Goal: Task Accomplishment & Management: Manage account settings

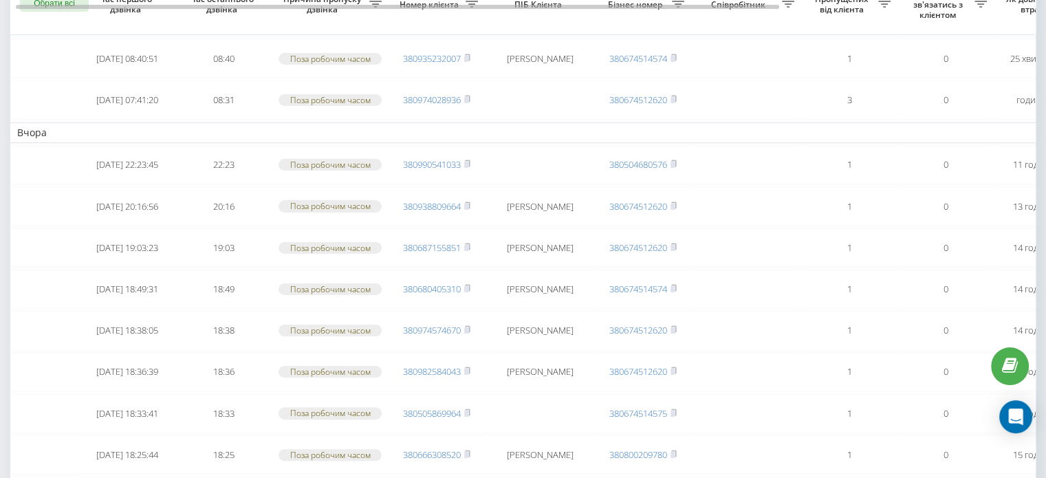
scroll to position [206, 0]
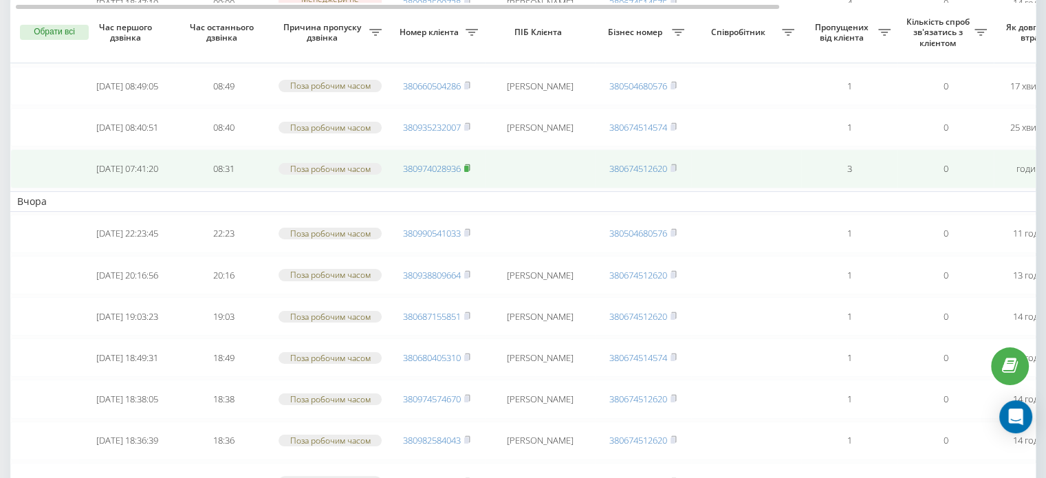
click at [467, 166] on rect at bounding box center [466, 169] width 4 height 6
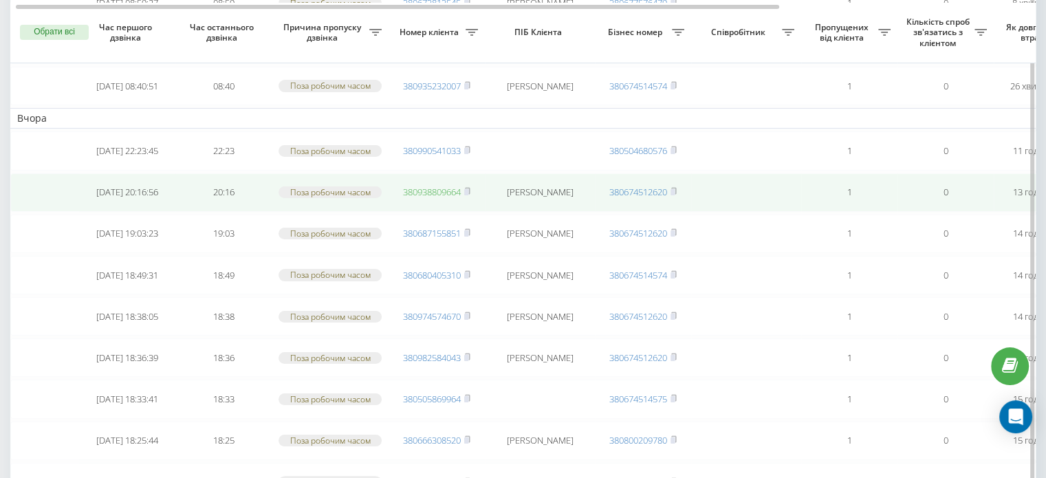
drag, startPoint x: 467, startPoint y: 190, endPoint x: 460, endPoint y: 188, distance: 7.8
click at [467, 190] on rect at bounding box center [466, 192] width 4 height 6
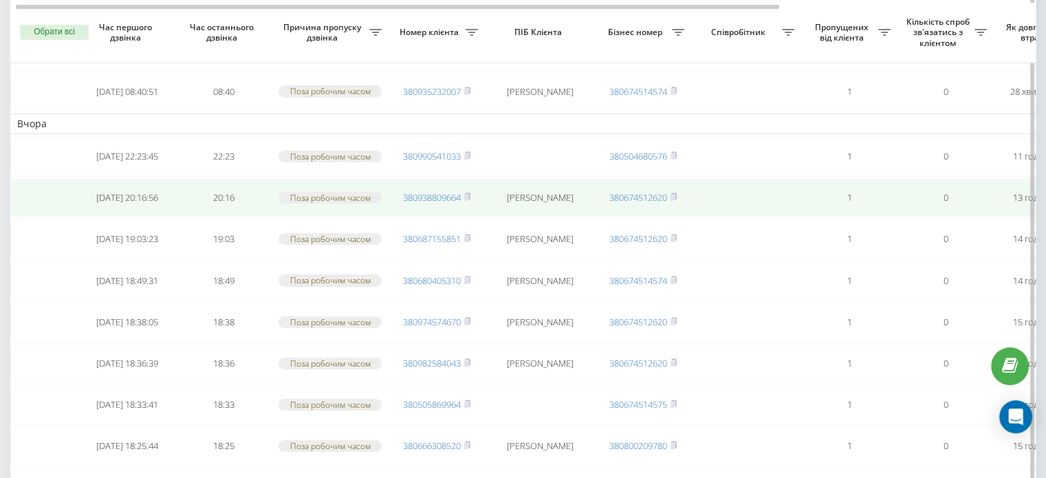
scroll to position [206, 0]
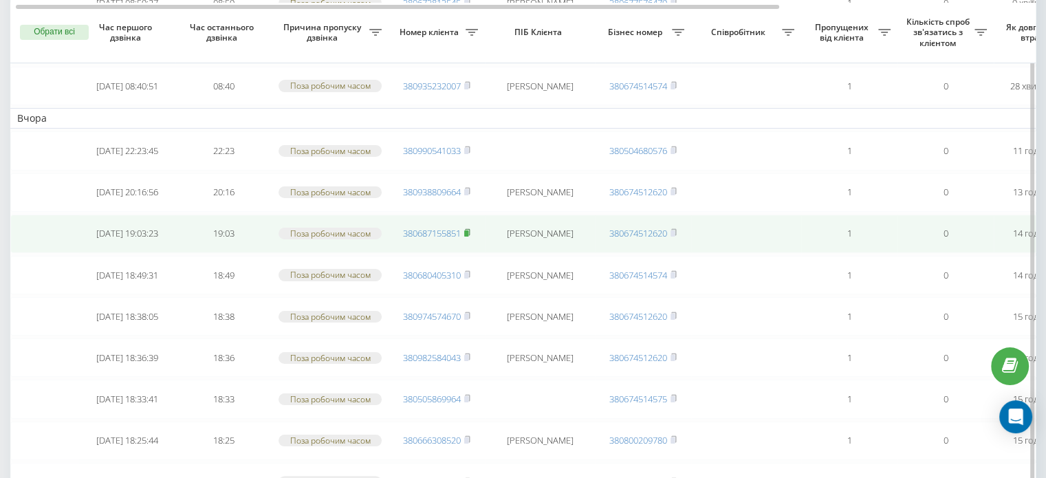
click at [467, 232] on rect at bounding box center [466, 233] width 4 height 6
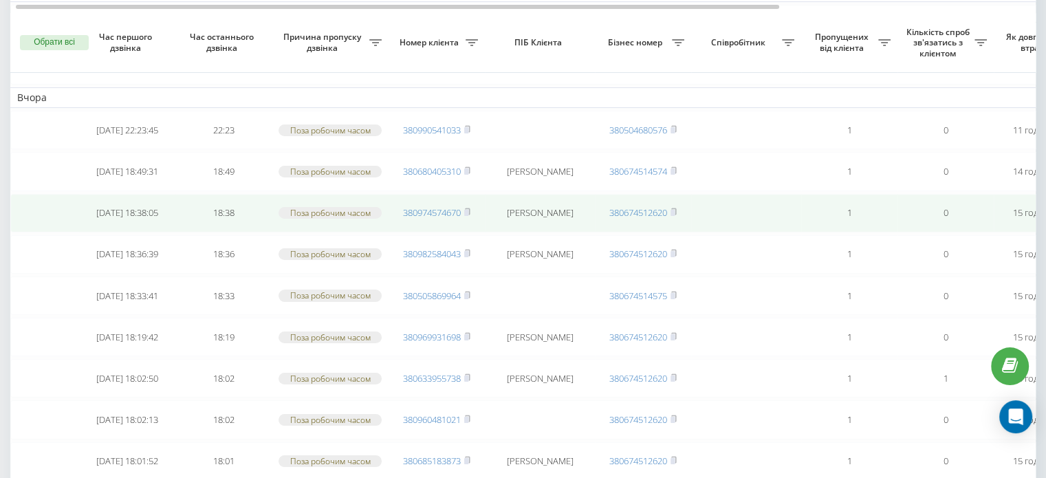
scroll to position [126, 0]
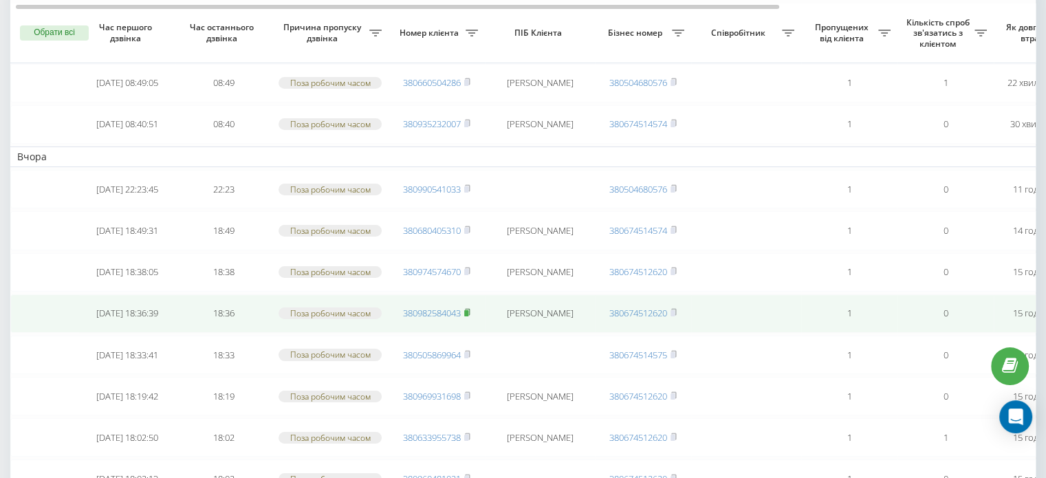
click at [468, 310] on rect at bounding box center [466, 313] width 4 height 6
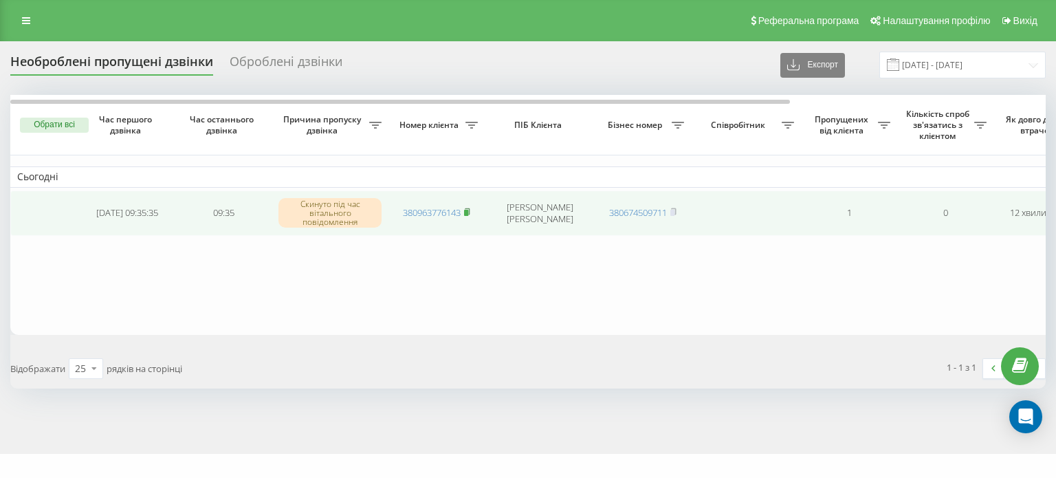
click at [468, 211] on rect at bounding box center [466, 213] width 4 height 6
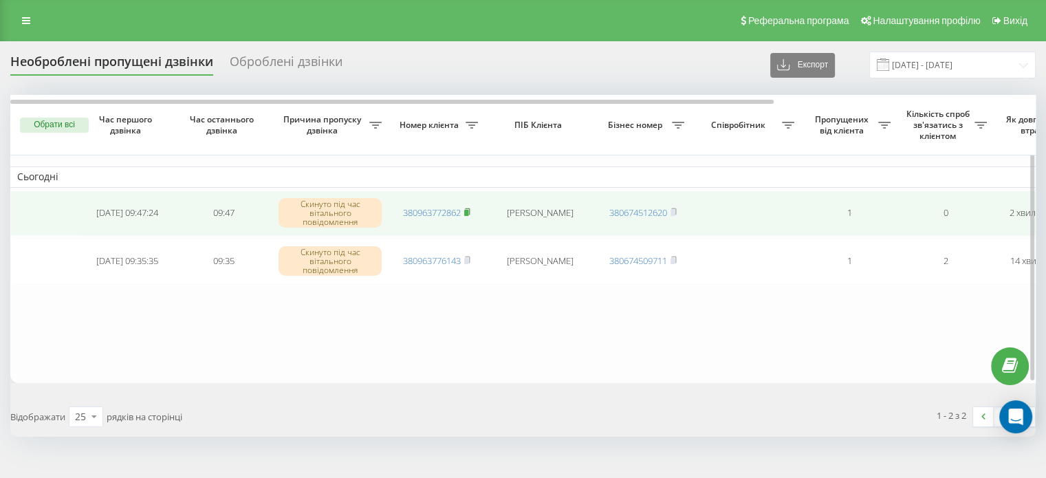
click at [468, 212] on rect at bounding box center [466, 213] width 4 height 6
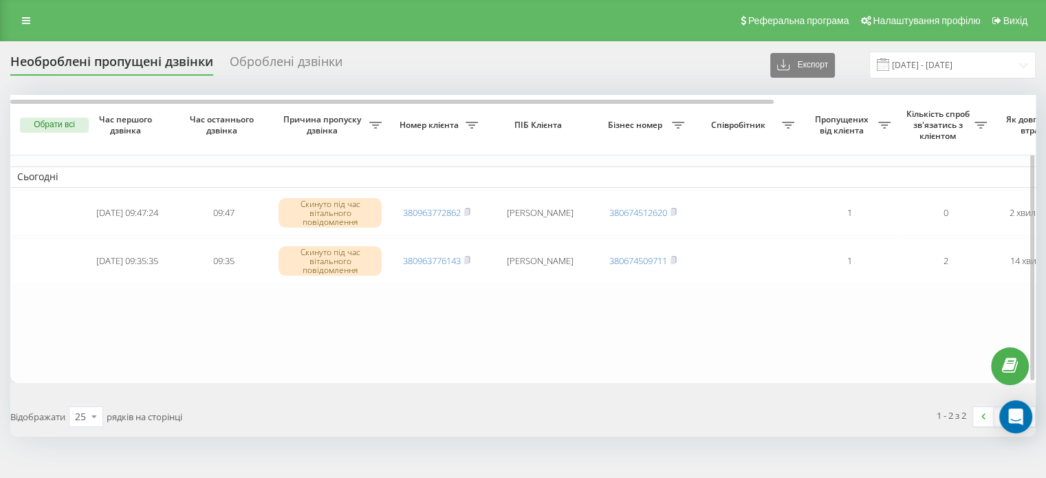
click at [64, 120] on button "Обрати всі" at bounding box center [54, 125] width 69 height 15
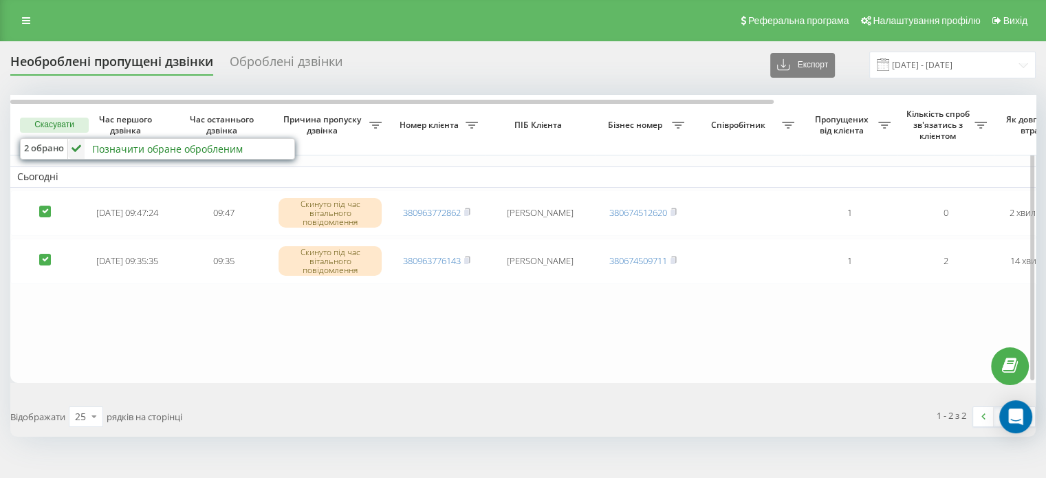
drag, startPoint x: 100, startPoint y: 153, endPoint x: 84, endPoint y: 159, distance: 17.9
click at [101, 153] on div "Позначити обране обробленим" at bounding box center [167, 148] width 151 height 13
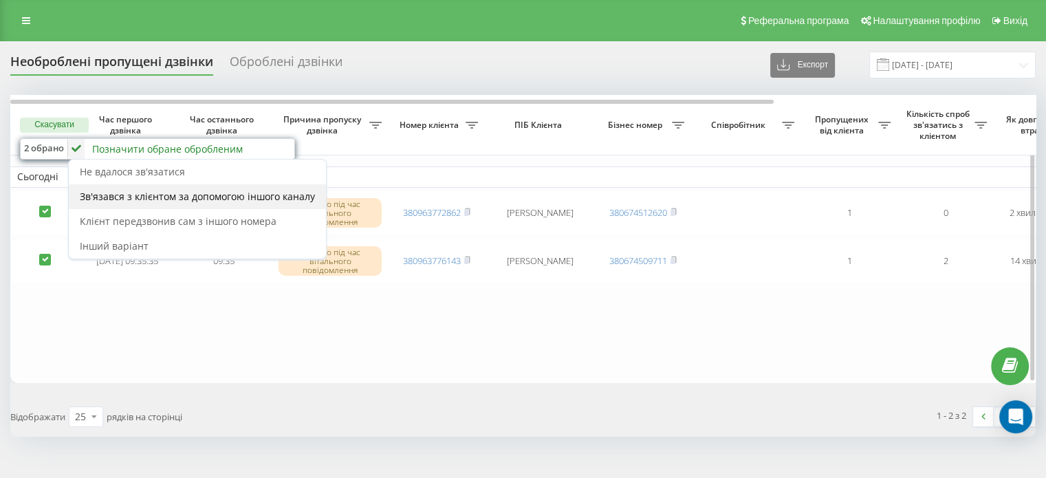
click at [118, 195] on span "Зв'язався з клієнтом за допомогою іншого каналу" at bounding box center [197, 196] width 235 height 13
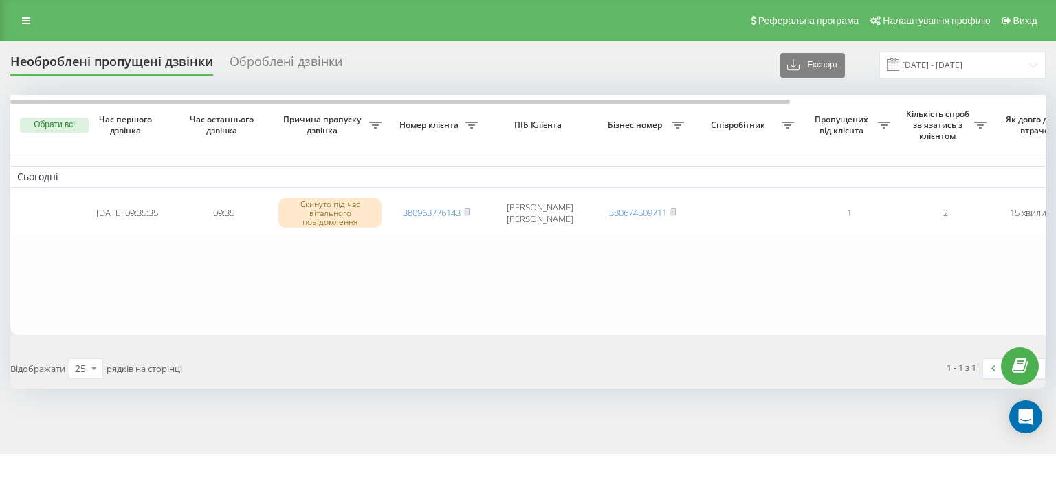
click at [58, 121] on button "Обрати всі" at bounding box center [54, 125] width 69 height 15
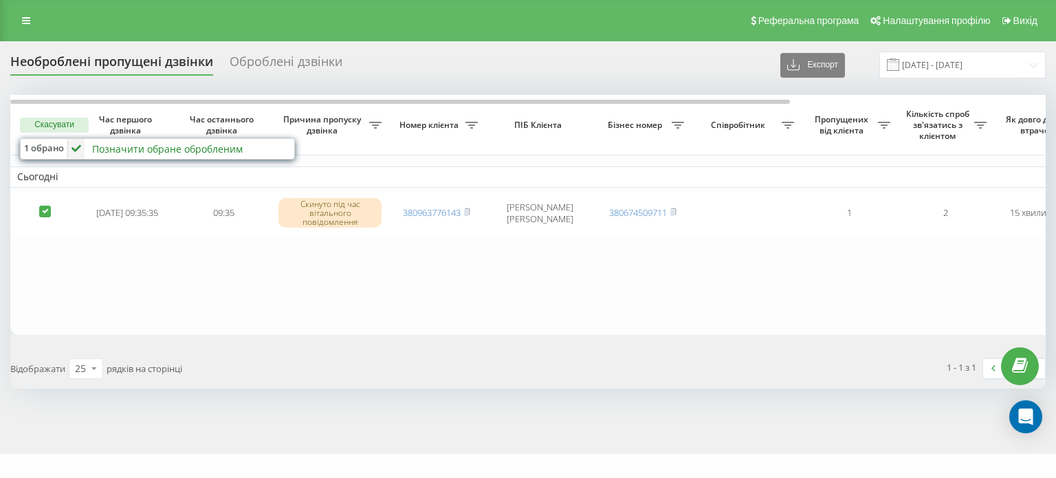
click at [97, 148] on div "Позначити обране обробленим" at bounding box center [167, 148] width 151 height 13
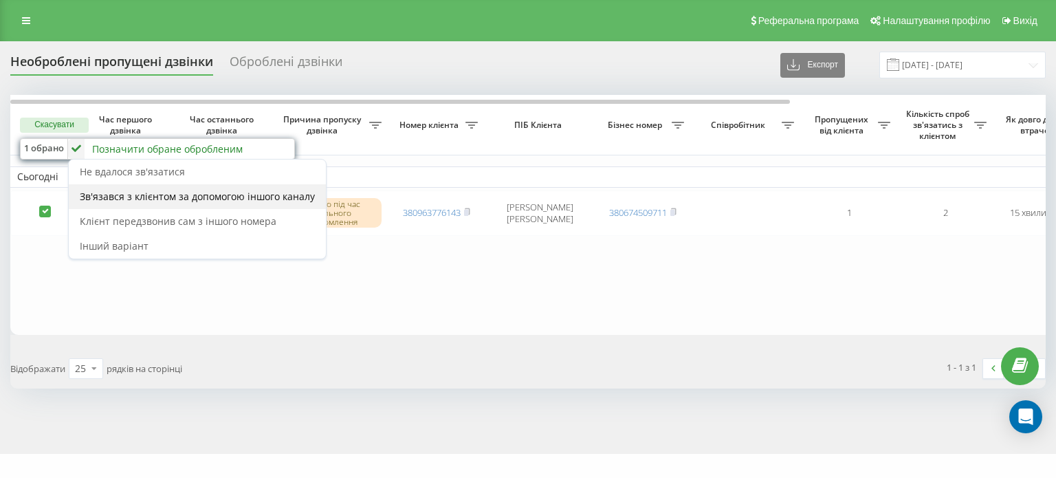
click at [121, 200] on span "Зв'язався з клієнтом за допомогою іншого каналу" at bounding box center [197, 196] width 235 height 13
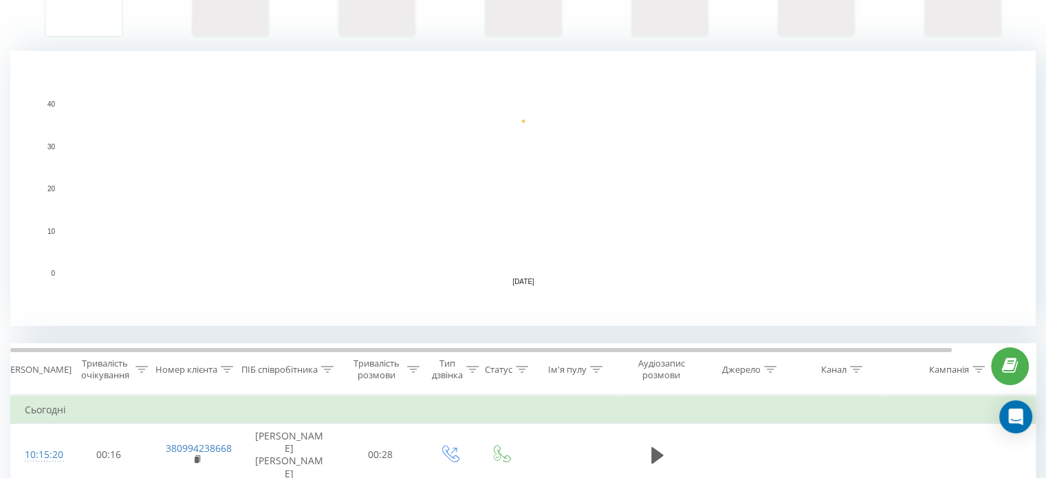
scroll to position [275, 0]
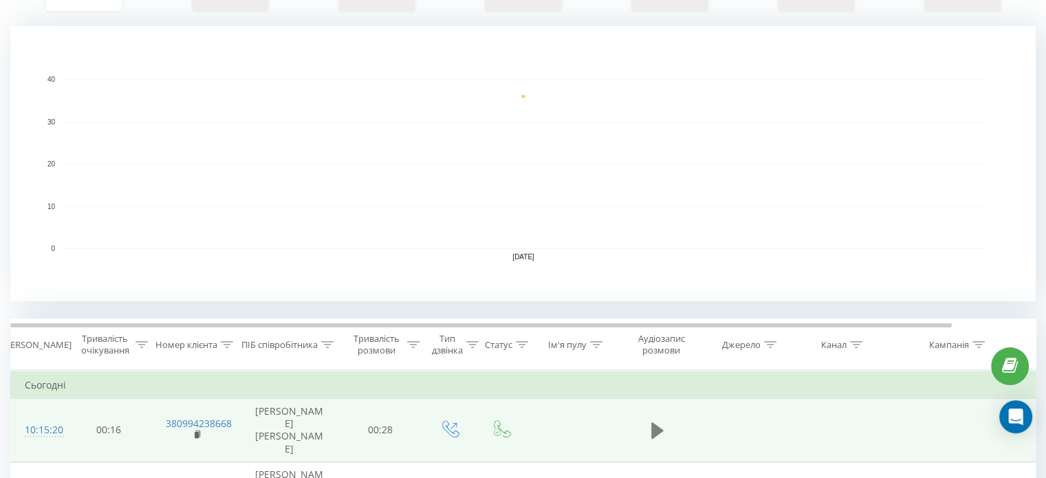
click at [652, 425] on icon at bounding box center [657, 430] width 12 height 16
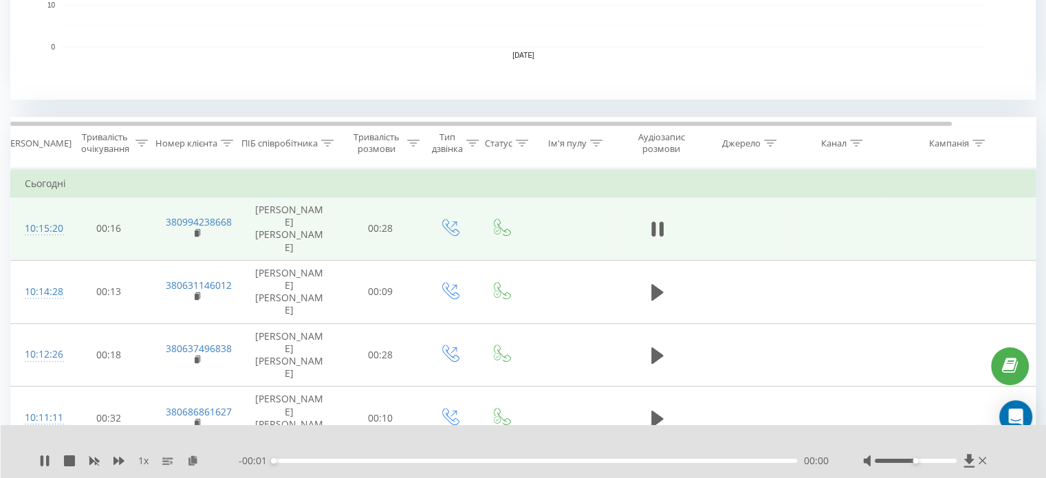
scroll to position [481, 0]
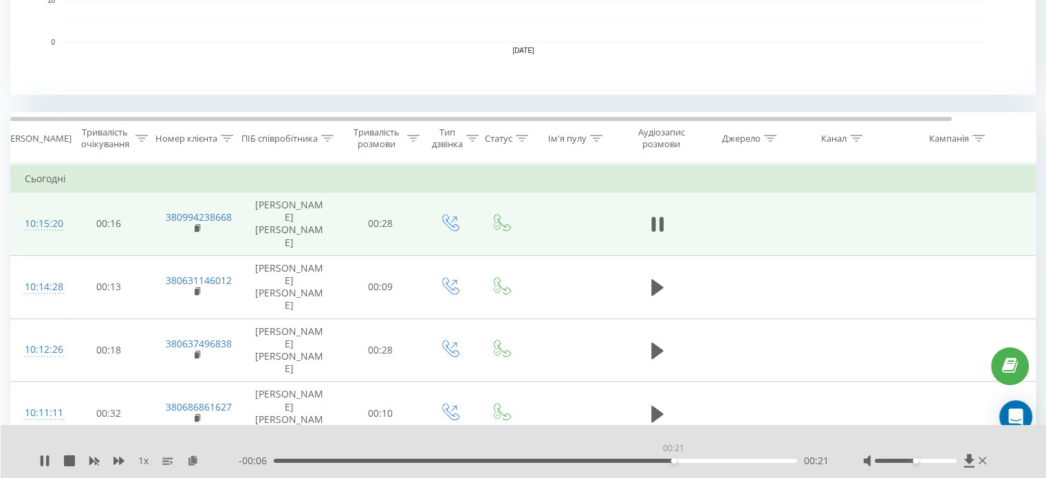
click at [673, 461] on div "00:21" at bounding box center [535, 461] width 523 height 4
click at [626, 464] on div "- 00:03 00:25 00:25" at bounding box center [534, 461] width 590 height 14
click at [621, 459] on div "00:25" at bounding box center [535, 461] width 523 height 4
drag, startPoint x: 909, startPoint y: 461, endPoint x: 938, endPoint y: 461, distance: 28.2
click at [938, 461] on div at bounding box center [915, 461] width 82 height 4
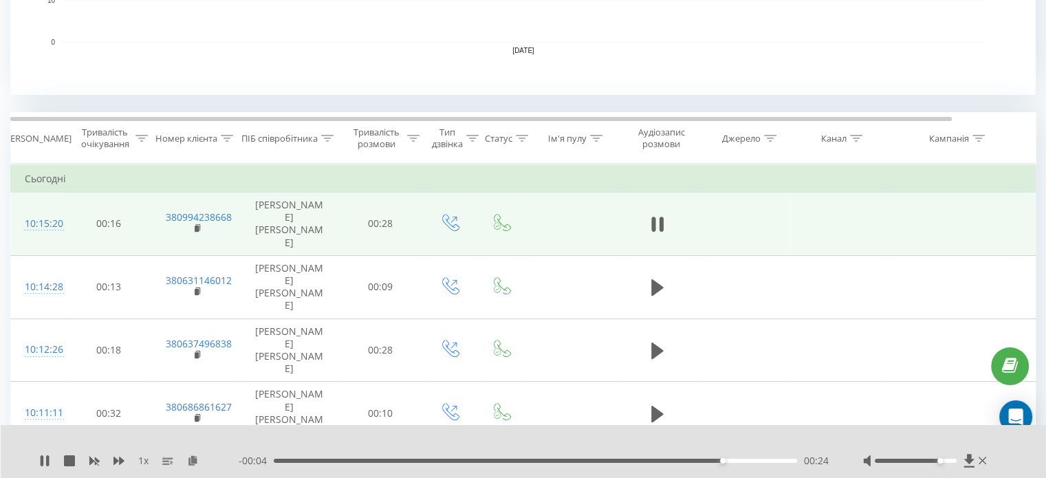
click at [635, 463] on div "- 00:04 00:24 00:24" at bounding box center [534, 461] width 590 height 14
click at [635, 461] on div "00:25" at bounding box center [535, 461] width 523 height 4
click at [657, 220] on icon at bounding box center [657, 223] width 12 height 19
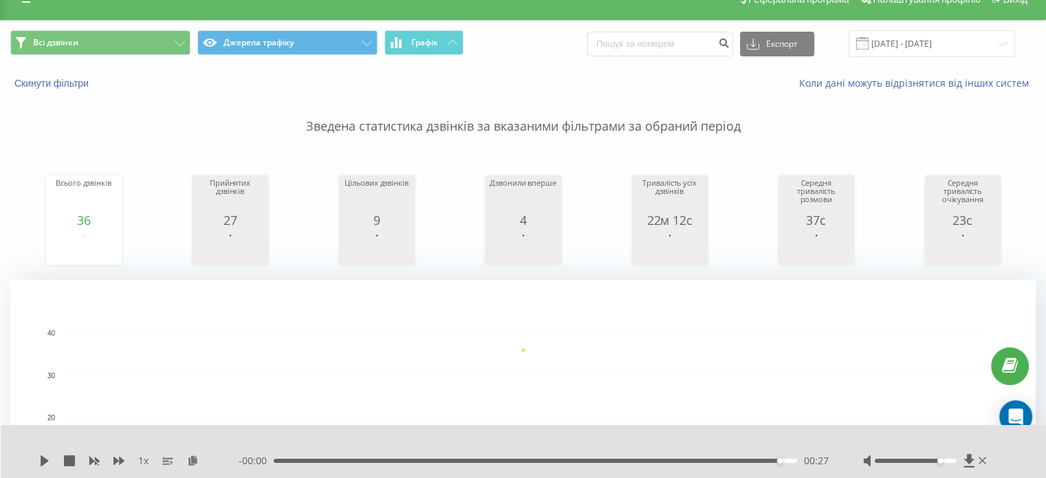
scroll to position [0, 0]
